Goal: Task Accomplishment & Management: Manage account settings

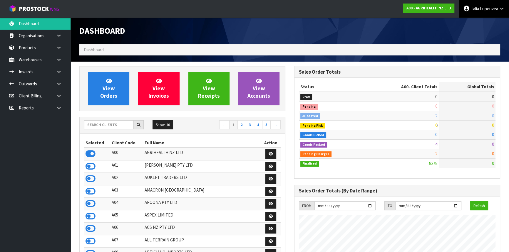
scroll to position [444, 214]
click at [121, 124] on input "text" at bounding box center [109, 124] width 50 height 9
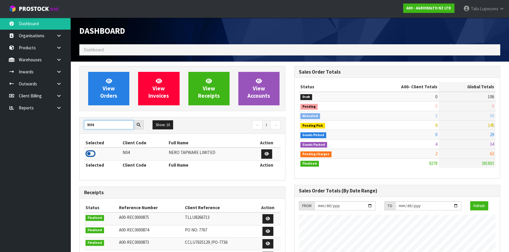
type input "N04"
drag, startPoint x: 93, startPoint y: 151, endPoint x: 109, endPoint y: 157, distance: 16.4
click at [93, 152] on icon at bounding box center [90, 153] width 10 height 9
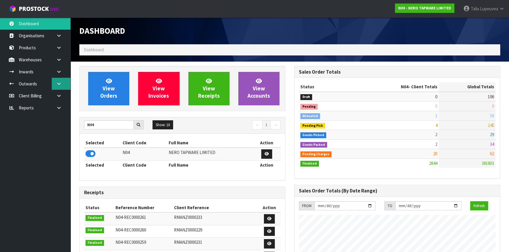
scroll to position [469, 214]
click at [54, 81] on link at bounding box center [61, 84] width 19 height 12
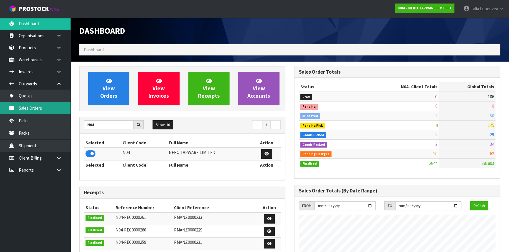
click at [47, 106] on link "Sales Orders" at bounding box center [35, 108] width 70 height 12
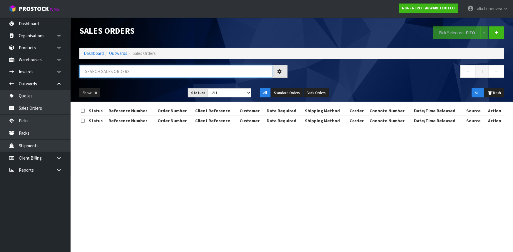
drag, startPoint x: 105, startPoint y: 75, endPoint x: 107, endPoint y: 67, distance: 8.8
click at [105, 73] on input "text" at bounding box center [175, 71] width 193 height 13
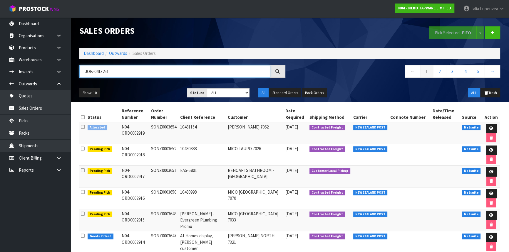
type input "JOB-0413251"
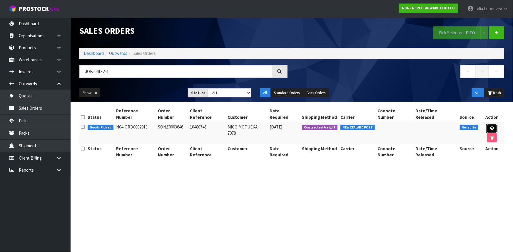
click at [489, 127] on icon at bounding box center [491, 129] width 4 height 4
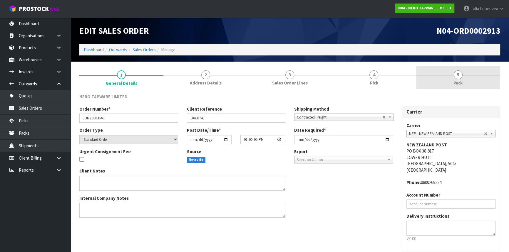
click at [461, 79] on link "5 Pack" at bounding box center [458, 77] width 84 height 23
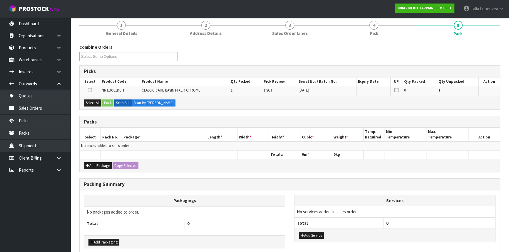
scroll to position [53, 0]
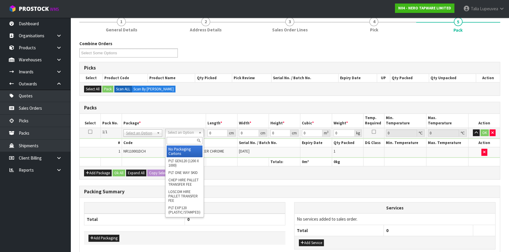
click at [180, 138] on input "text" at bounding box center [185, 140] width 36 height 7
type input "OWN"
drag, startPoint x: 179, startPoint y: 149, endPoint x: 204, endPoint y: 142, distance: 26.1
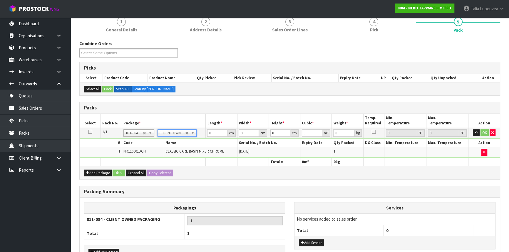
type input "1.3"
drag, startPoint x: 211, startPoint y: 133, endPoint x: 208, endPoint y: 132, distance: 3.6
click at [208, 132] on input "0" at bounding box center [217, 133] width 20 height 7
type input "32"
type input "25"
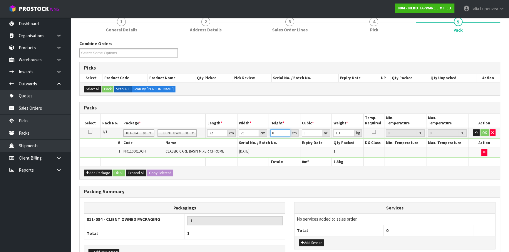
type input "1"
type input "0.0008"
type input "10"
type input "0.008"
type input "10"
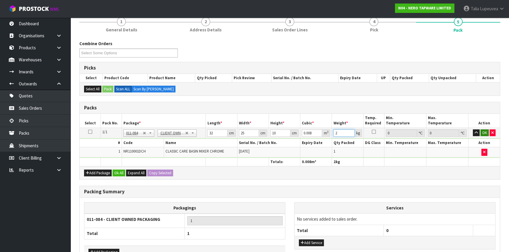
type input "2"
click at [483, 130] on button "OK" at bounding box center [484, 133] width 8 height 7
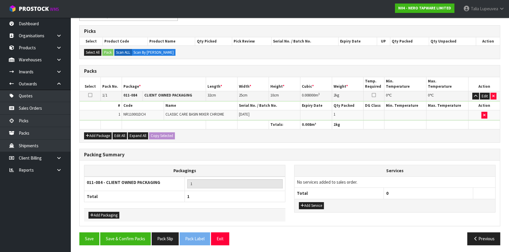
scroll to position [90, 0]
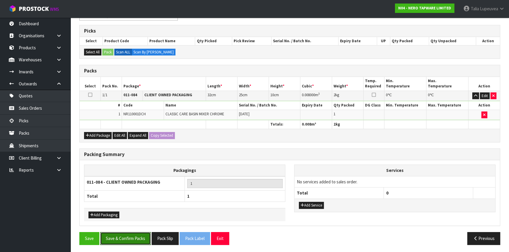
drag, startPoint x: 132, startPoint y: 234, endPoint x: 325, endPoint y: 224, distance: 193.8
click at [134, 233] on button "Save & Confirm Packs" at bounding box center [125, 238] width 51 height 13
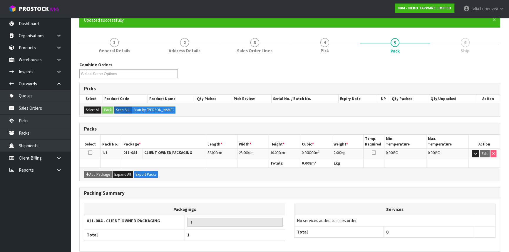
scroll to position [79, 0]
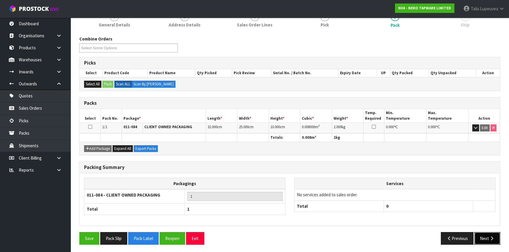
drag, startPoint x: 488, startPoint y: 236, endPoint x: 400, endPoint y: 223, distance: 89.2
click at [488, 236] on button "Next" at bounding box center [487, 238] width 26 height 13
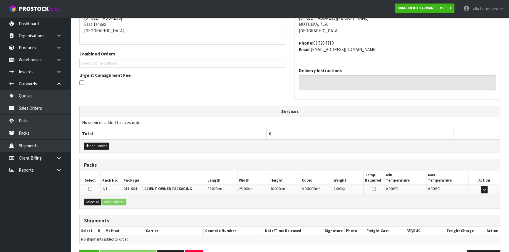
scroll to position [141, 0]
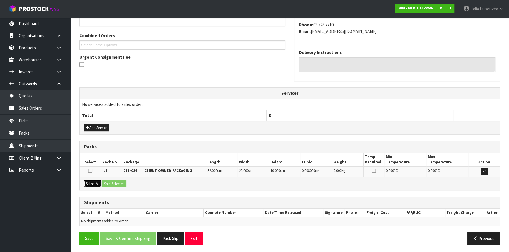
drag, startPoint x: 97, startPoint y: 182, endPoint x: 112, endPoint y: 183, distance: 14.8
click at [98, 182] on button "Select All" at bounding box center [92, 184] width 17 height 7
click at [112, 183] on button "Ship Selected" at bounding box center [114, 184] width 24 height 7
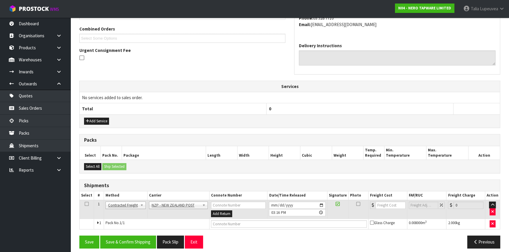
scroll to position [152, 0]
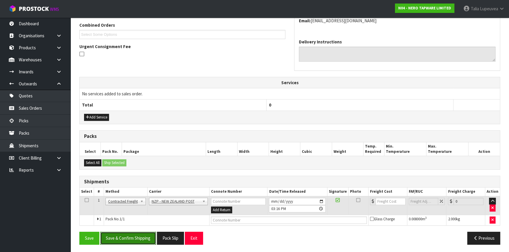
click at [128, 236] on button "Save & Confirm Shipping" at bounding box center [128, 238] width 56 height 13
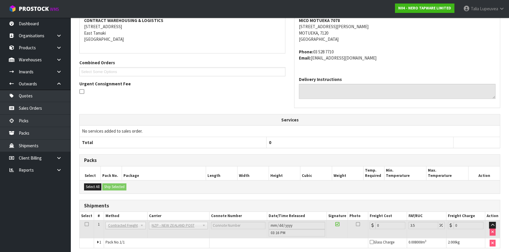
scroll to position [144, 0]
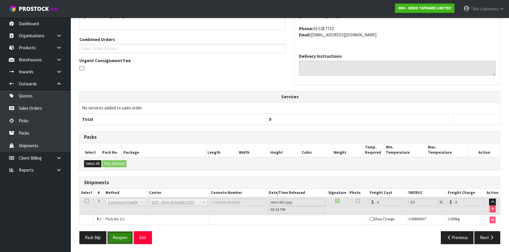
click at [123, 240] on button "Reopen" at bounding box center [120, 237] width 26 height 13
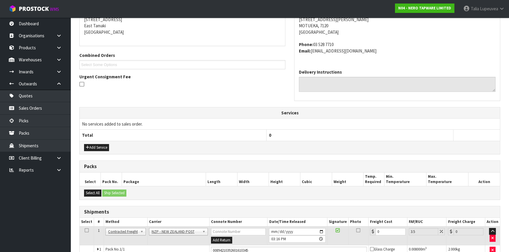
scroll to position [157, 0]
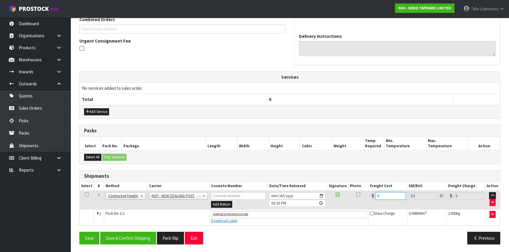
drag, startPoint x: 380, startPoint y: 195, endPoint x: 358, endPoint y: 199, distance: 22.4
click at [359, 200] on tr "1 Client Local Pickup Customer Local Pickup Company Freight Contracted Freight …" at bounding box center [290, 200] width 420 height 19
type input "1"
type input "1.03"
type input "11"
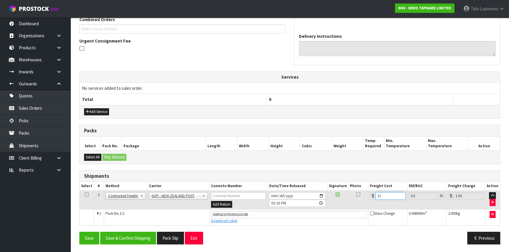
type input "11.38"
type input "11.6"
type input "12.01"
type input "11.61"
type input "12.02"
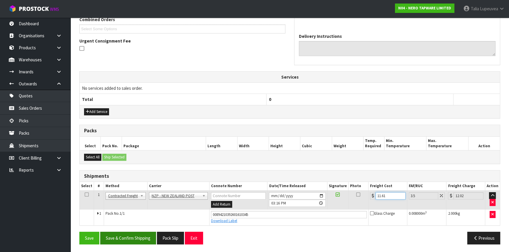
type input "11.61"
click at [124, 236] on button "Save & Confirm Shipping" at bounding box center [128, 238] width 56 height 13
